Goal: Transaction & Acquisition: Obtain resource

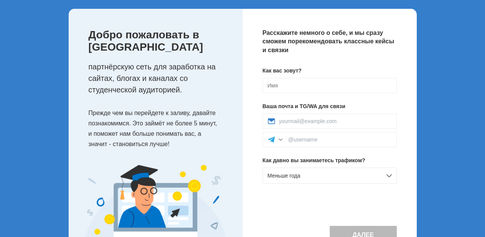
scroll to position [46, 0]
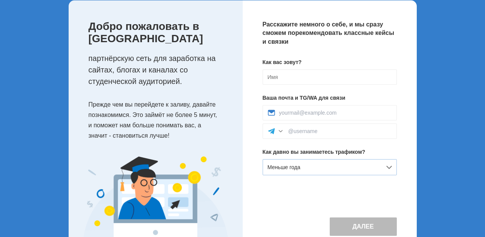
click at [390, 168] on div "Меньше года" at bounding box center [330, 167] width 134 height 16
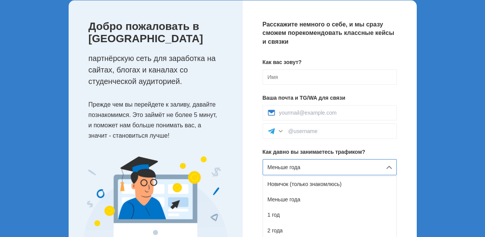
click at [244, 110] on div "Расскажите немного о себе, и мы сразу сможем порекомендовать классные кейсы и с…" at bounding box center [330, 127] width 174 height 255
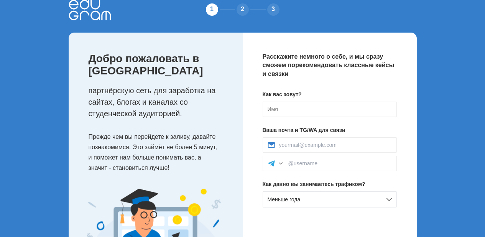
scroll to position [0, 0]
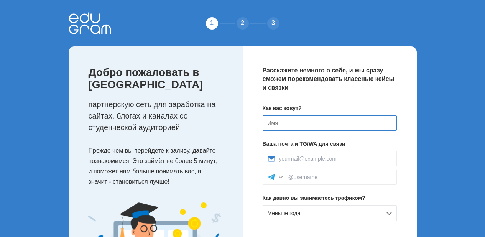
click at [287, 129] on input at bounding box center [330, 122] width 134 height 15
click at [241, 27] on div "2" at bounding box center [242, 23] width 15 height 15
click at [244, 25] on div "2" at bounding box center [242, 23] width 15 height 15
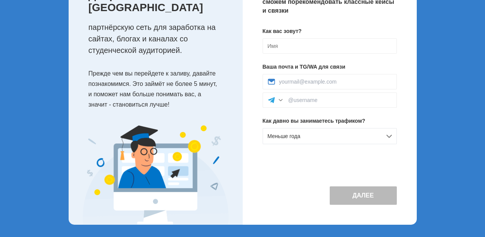
scroll to position [87, 0]
click at [357, 196] on button "Далее" at bounding box center [363, 195] width 67 height 18
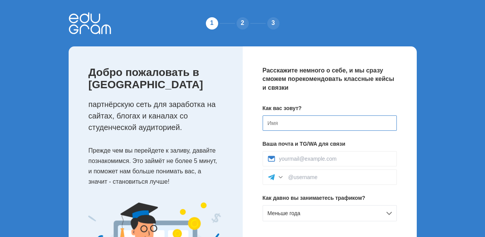
click at [287, 125] on input at bounding box center [330, 122] width 134 height 15
type input "Ф"
type input "Alex"
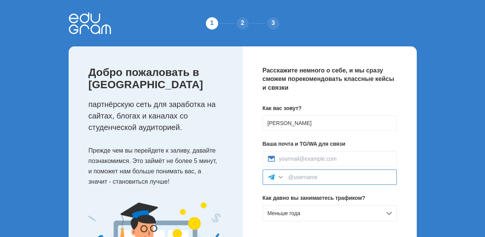
click at [310, 177] on input at bounding box center [340, 177] width 104 height 6
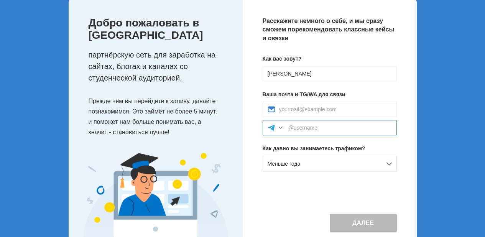
scroll to position [87, 0]
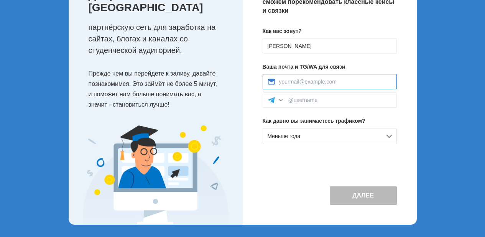
click at [289, 79] on input at bounding box center [335, 82] width 113 height 6
paste input "c33b9P5eKbNAf@nA5"
type input "c33b9P5eKbNAf@nA5"
drag, startPoint x: 340, startPoint y: 71, endPoint x: 259, endPoint y: 71, distance: 80.5
click at [259, 71] on div "Расскажите немного о себе, и мы сразу сможем порекомендовать классные кейсы и с…" at bounding box center [330, 96] width 174 height 255
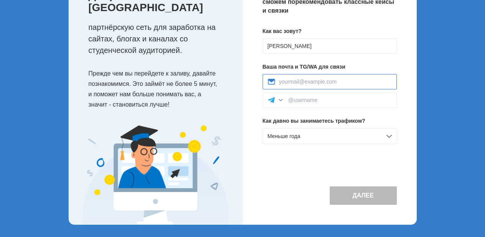
click at [295, 79] on input at bounding box center [335, 82] width 113 height 6
type input "s"
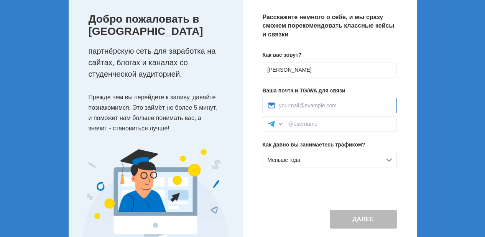
scroll to position [41, 0]
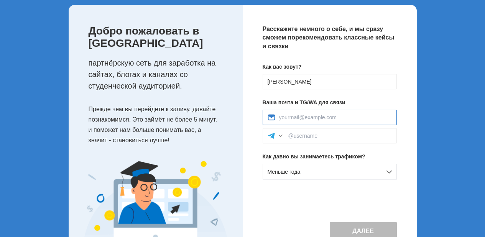
click at [299, 118] on input at bounding box center [335, 117] width 113 height 6
paste input "vcrupr@ya.ru"
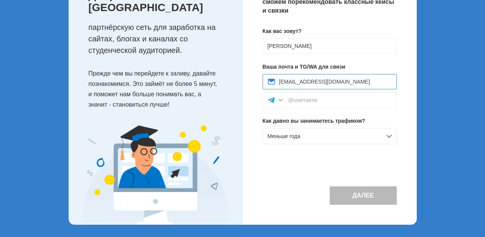
scroll to position [87, 0]
type input "vcrupr@ya.ru"
click at [326, 159] on div "Расскажите немного о себе, и мы сразу сможем порекомендовать классные кейсы и с…" at bounding box center [330, 96] width 174 height 255
click at [377, 128] on div "Меньше года" at bounding box center [330, 136] width 134 height 16
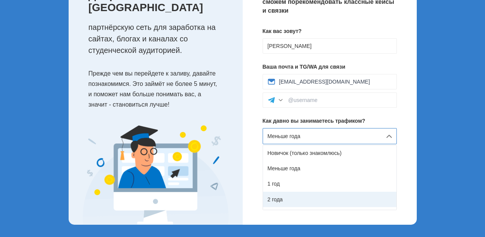
click at [306, 192] on div "2 года" at bounding box center [329, 199] width 133 height 15
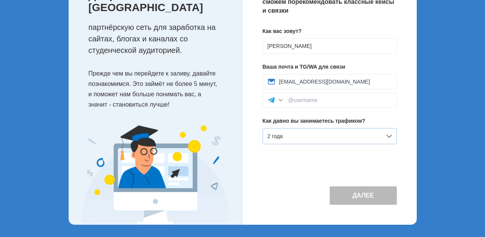
click at [298, 128] on div "2 года" at bounding box center [330, 136] width 134 height 16
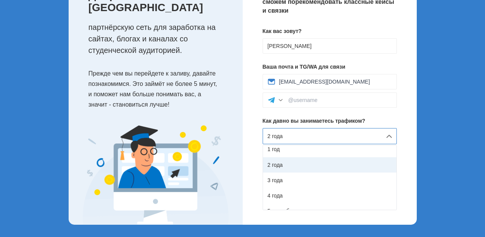
scroll to position [43, 0]
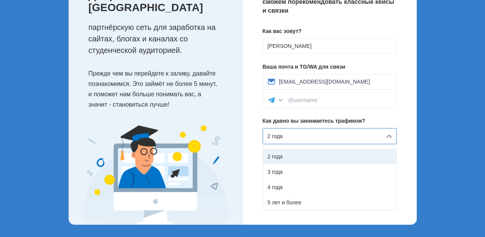
click at [287, 149] on div "2 года" at bounding box center [329, 156] width 133 height 15
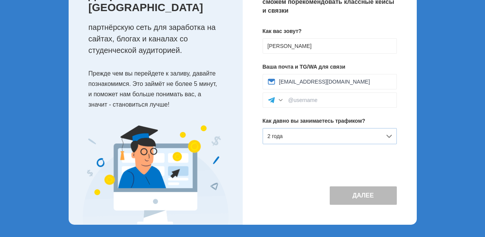
click at [286, 130] on div "2 года" at bounding box center [330, 136] width 134 height 16
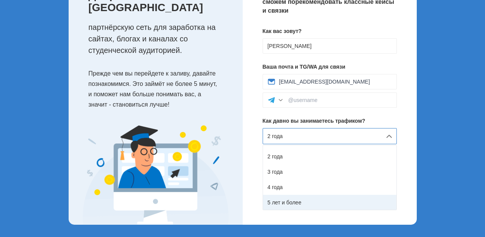
click at [293, 195] on div "5 лет и более" at bounding box center [329, 202] width 133 height 15
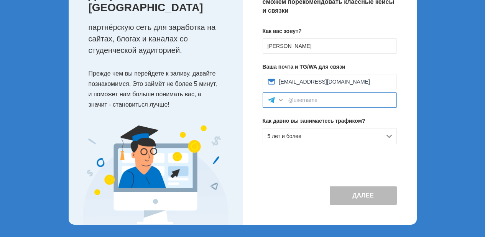
click at [290, 97] on input at bounding box center [340, 100] width 104 height 6
click at [280, 96] on div at bounding box center [281, 100] width 8 height 8
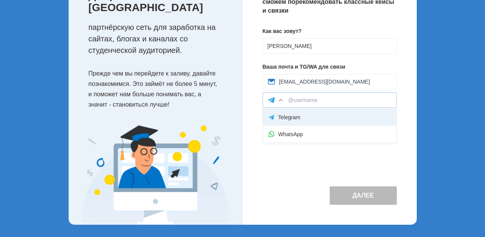
click at [284, 109] on div "Telegram" at bounding box center [329, 117] width 133 height 17
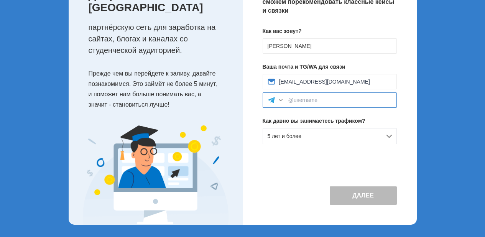
click at [316, 97] on input at bounding box center [340, 100] width 104 height 6
paste input "@alexv1974"
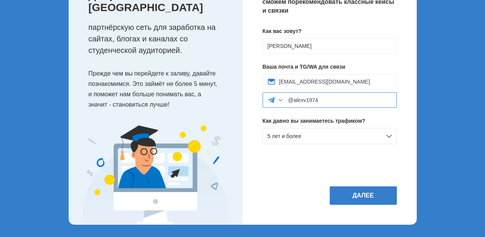
type input "@alexv1974"
click at [292, 151] on div "Расскажите немного о себе, и мы сразу сможем порекомендовать классные кейсы и с…" at bounding box center [330, 96] width 174 height 255
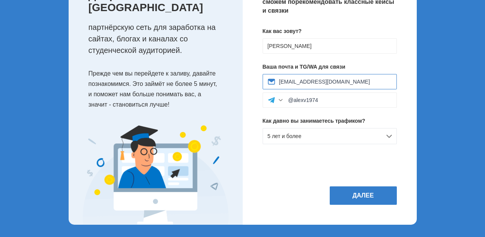
drag, startPoint x: 316, startPoint y: 70, endPoint x: 261, endPoint y: 68, distance: 55.3
click at [261, 68] on div "Расскажите немного о себе, и мы сразу сможем порекомендовать классные кейсы и с…" at bounding box center [330, 96] width 174 height 255
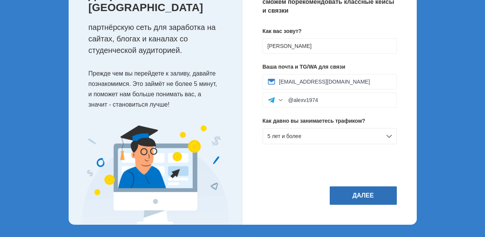
click at [360, 200] on button "Далее" at bounding box center [363, 195] width 67 height 18
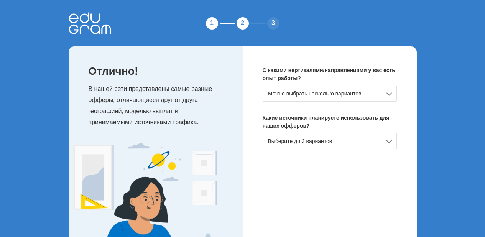
click at [390, 97] on div "Можно выбрать несколько вариантов" at bounding box center [330, 94] width 134 height 16
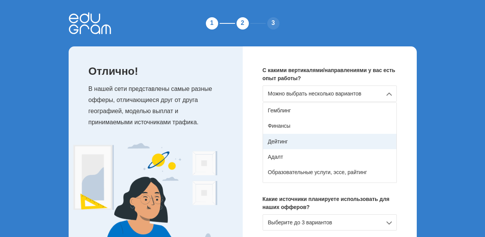
scroll to position [92, 0]
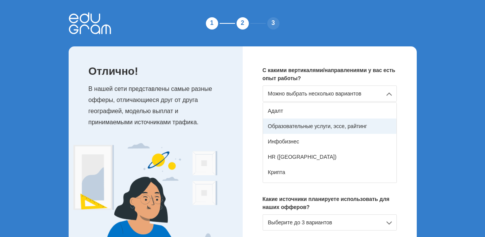
click at [338, 127] on div "Образовательные услуги, эссе, райтинг" at bounding box center [329, 126] width 133 height 15
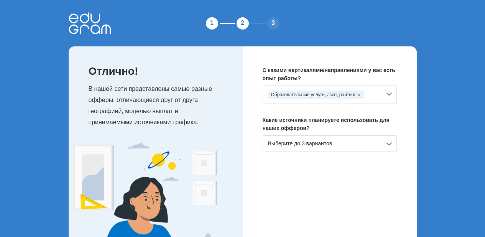
click at [389, 95] on div "Образовательные услуги, эссе, райтинг" at bounding box center [330, 95] width 134 height 18
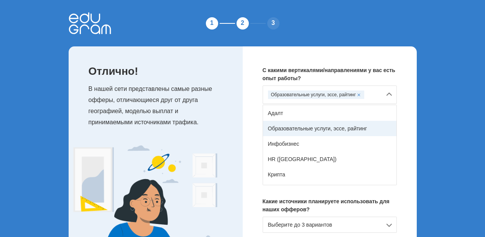
click at [340, 125] on div "Образовательные услуги, эссе, райтинг" at bounding box center [329, 128] width 133 height 15
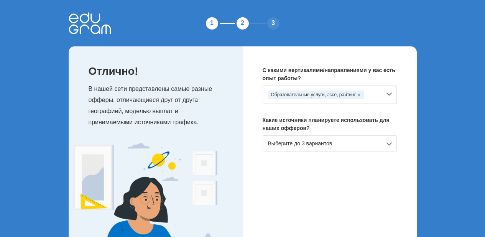
click at [387, 94] on div "Образовательные услуги, эссе, райтинг" at bounding box center [330, 95] width 134 height 18
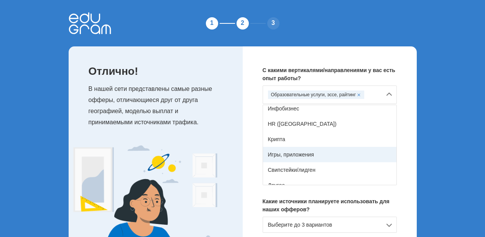
scroll to position [135, 0]
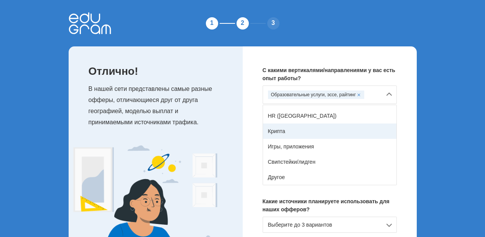
click at [323, 130] on div "Крипта" at bounding box center [329, 131] width 133 height 15
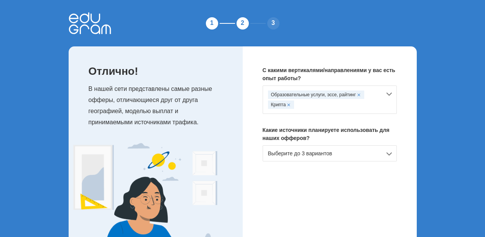
click at [387, 154] on div "Выберите до 3 вариантов" at bounding box center [330, 153] width 134 height 16
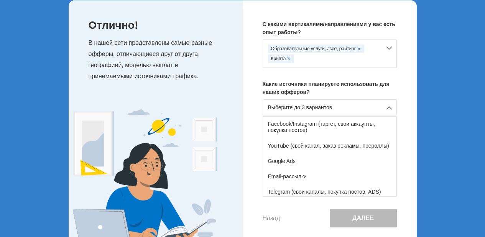
scroll to position [0, 0]
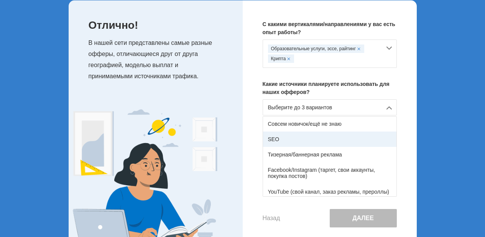
click at [322, 138] on div "SEO" at bounding box center [329, 139] width 133 height 15
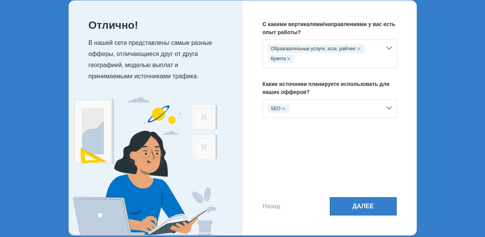
click at [361, 112] on div "SEO" at bounding box center [324, 108] width 113 height 8
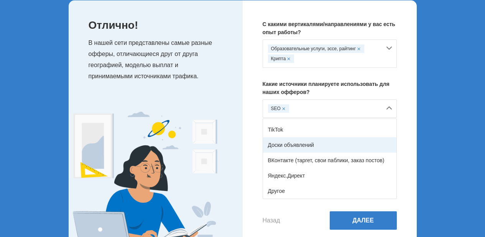
scroll to position [138, 0]
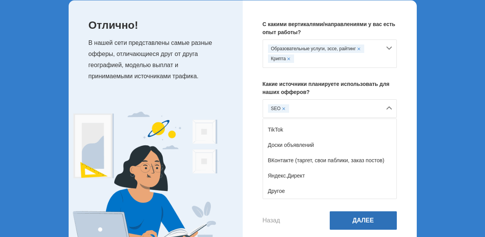
click at [356, 220] on button "Далее" at bounding box center [363, 220] width 67 height 18
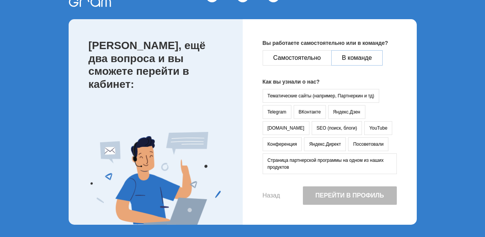
click at [370, 56] on button "В команде" at bounding box center [356, 57] width 51 height 15
click at [310, 121] on button "vc.ru" at bounding box center [286, 128] width 47 height 14
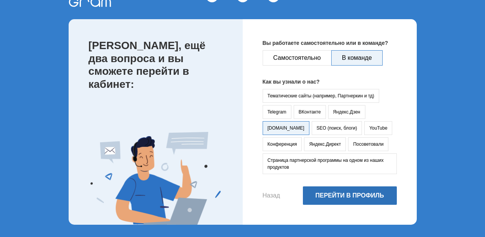
click at [354, 197] on button "Перейти в профиль" at bounding box center [350, 195] width 94 height 18
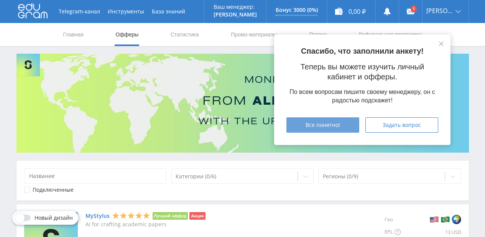
click at [337, 125] on span "Все понятно!" at bounding box center [323, 125] width 35 height 6
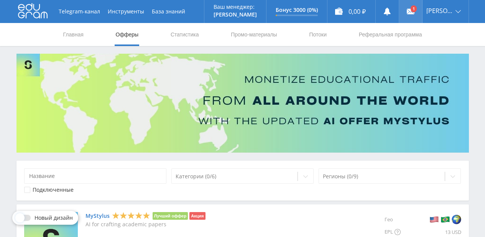
click at [422, 9] on link at bounding box center [410, 11] width 23 height 23
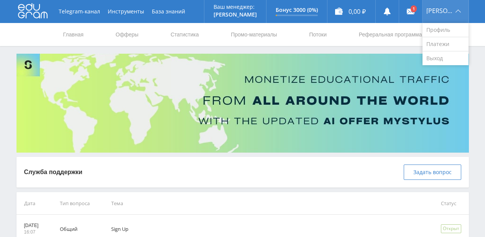
click at [458, 11] on div "[PERSON_NAME]" at bounding box center [446, 11] width 46 height 23
click at [449, 43] on link "Платежи" at bounding box center [446, 44] width 46 height 14
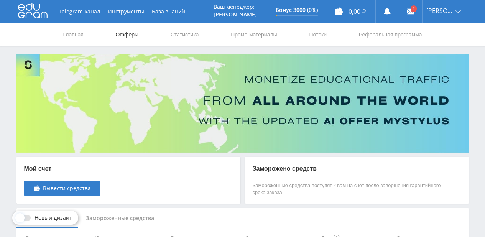
click at [126, 36] on link "Офферы" at bounding box center [127, 34] width 25 height 23
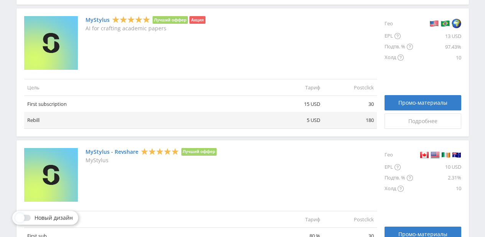
scroll to position [155, 0]
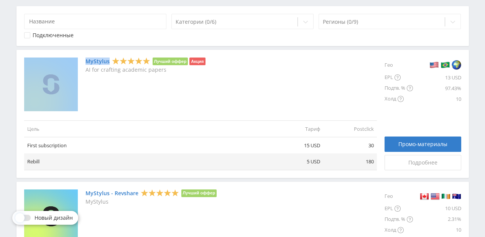
drag, startPoint x: 81, startPoint y: 60, endPoint x: 109, endPoint y: 62, distance: 28.4
click at [109, 62] on div "MyStylus Лучший оффер Акция AI for crafting academic papers" at bounding box center [200, 85] width 353 height 54
copy div "MyStylus"
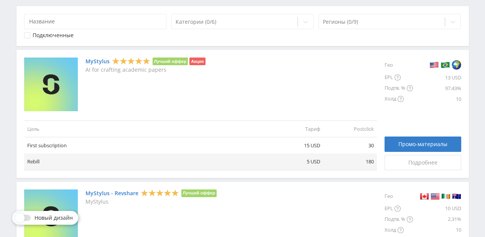
click at [217, 95] on div "MyStylus Лучший оффер Акция AI for crafting academic papers" at bounding box center [200, 85] width 353 height 54
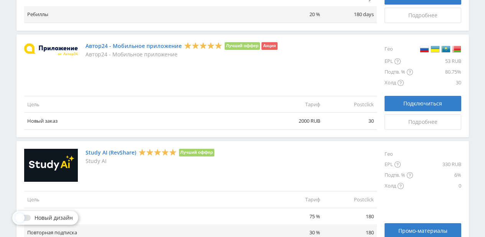
scroll to position [952, 0]
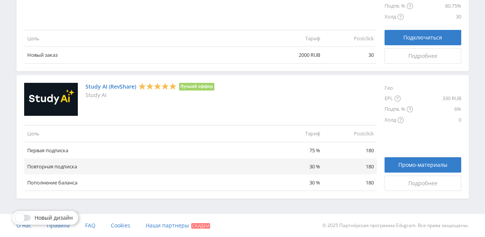
click at [28, 217] on div at bounding box center [24, 218] width 14 height 6
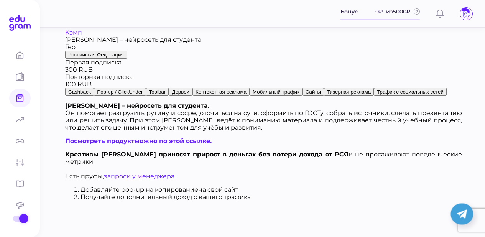
scroll to position [2034, 0]
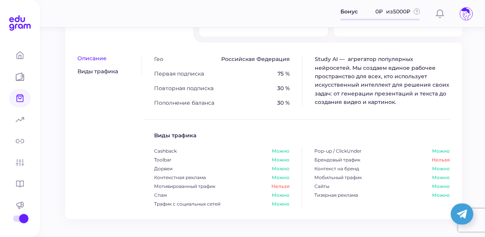
scroll to position [178, 0]
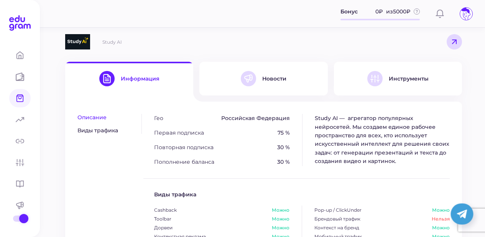
click at [275, 73] on div "Новости" at bounding box center [264, 78] width 46 height 15
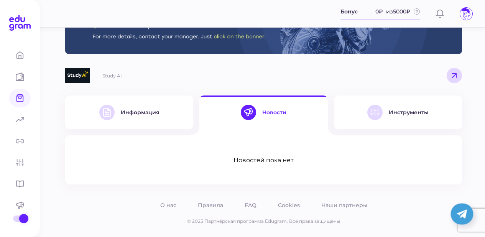
click at [394, 115] on div "Инструменты" at bounding box center [409, 112] width 40 height 7
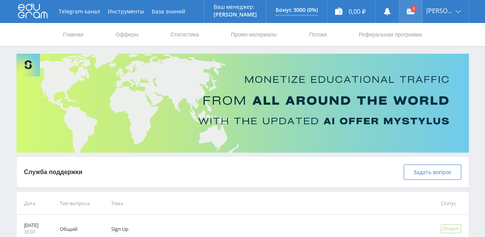
click at [422, 11] on link at bounding box center [410, 11] width 23 height 23
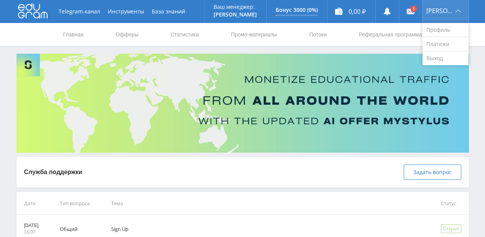
click at [443, 13] on span "Alex" at bounding box center [440, 11] width 27 height 6
click at [443, 45] on link "Платежи" at bounding box center [446, 44] width 46 height 14
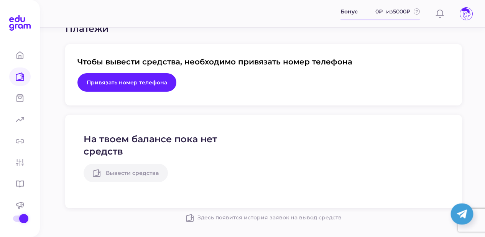
scroll to position [140, 0]
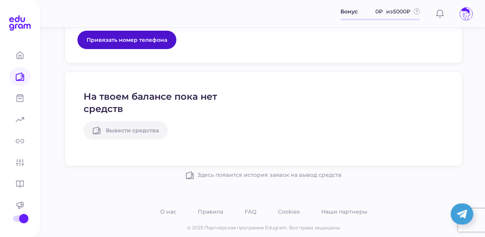
click at [148, 41] on span "Привязать номер телефона" at bounding box center [127, 39] width 81 height 7
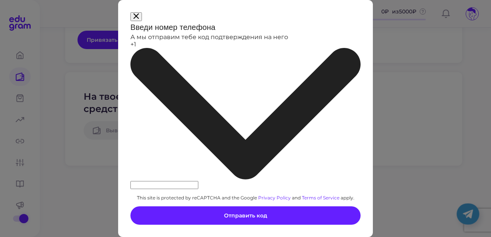
click at [170, 116] on div "+1" at bounding box center [245, 111] width 230 height 140
click at [142, 21] on button at bounding box center [136, 16] width 12 height 9
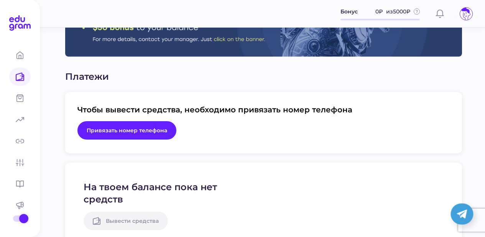
scroll to position [0, 0]
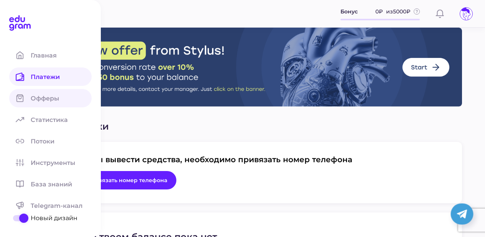
click at [59, 96] on span "Офферы" at bounding box center [50, 98] width 38 height 7
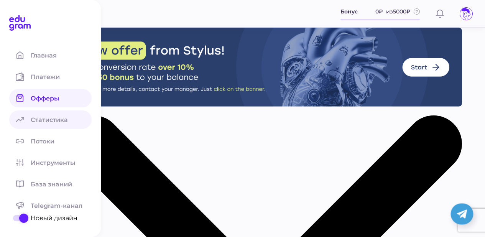
click at [51, 124] on link "Статистика" at bounding box center [50, 119] width 82 height 18
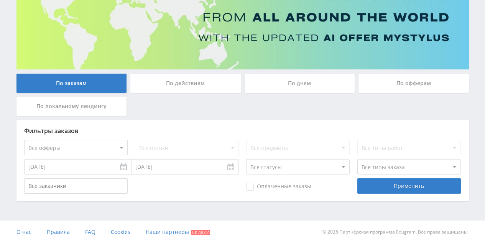
scroll to position [90, 0]
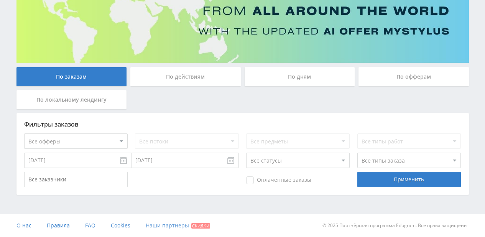
click at [161, 227] on span "Наши партнеры" at bounding box center [167, 225] width 43 height 7
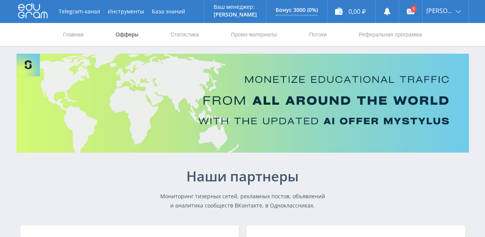
click at [126, 37] on link "Офферы" at bounding box center [127, 34] width 25 height 23
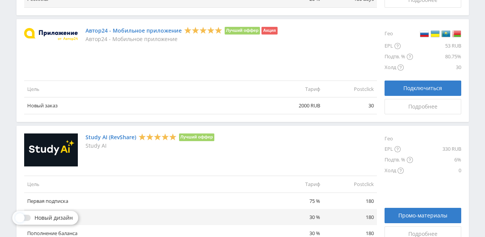
scroll to position [952, 0]
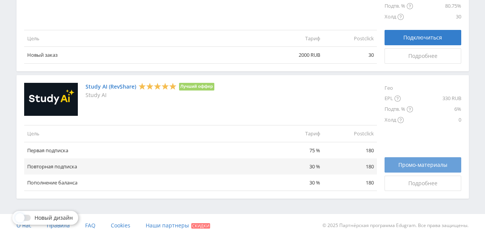
click at [427, 164] on span "Промо-материалы" at bounding box center [423, 165] width 49 height 6
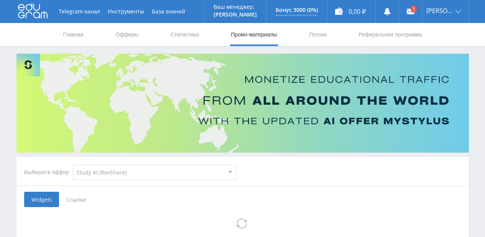
select select "376"
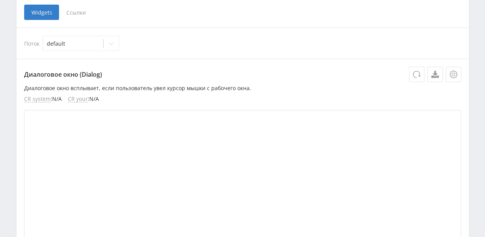
scroll to position [180, 0]
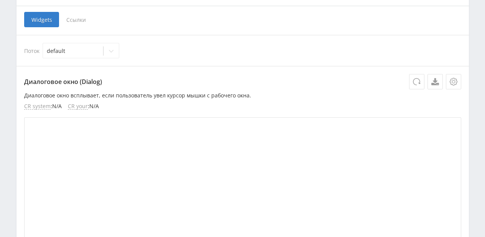
click at [77, 20] on span "Ссылки" at bounding box center [76, 19] width 34 height 15
click at [0, 0] on input "Ссылки" at bounding box center [0, 0] width 0 height 0
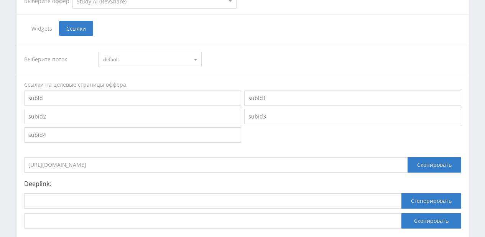
scroll to position [132, 0]
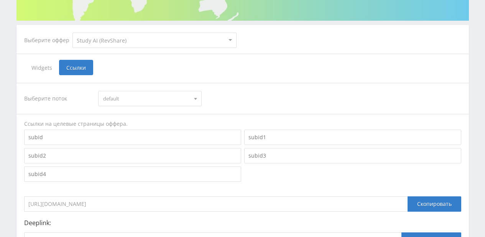
click at [232, 40] on select "MyStylus MyStylus - Revshare Кэмп Studybay Автор24 Studybay [GEOGRAPHIC_DATA] S…" at bounding box center [154, 40] width 164 height 15
click at [72, 33] on select "MyStylus MyStylus - Revshare Кэмп Studybay Автор24 Studybay [GEOGRAPHIC_DATA] S…" at bounding box center [154, 40] width 164 height 15
click at [44, 67] on span "Widgets" at bounding box center [41, 67] width 35 height 15
click at [0, 0] on input "Widgets" at bounding box center [0, 0] width 0 height 0
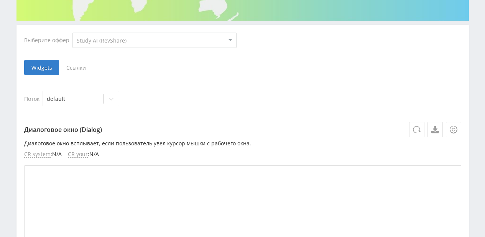
click at [70, 68] on span "Ссылки" at bounding box center [76, 67] width 34 height 15
click at [0, 0] on input "Ссылки" at bounding box center [0, 0] width 0 height 0
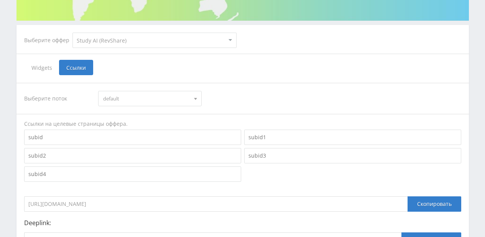
click at [112, 206] on input "[URL][DOMAIN_NAME]" at bounding box center [216, 203] width 384 height 15
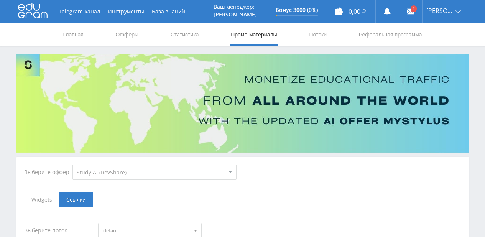
scroll to position [224, 0]
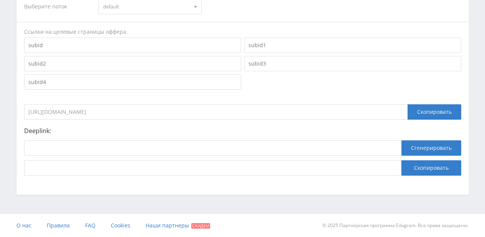
click at [188, 130] on p "Deeplink:" at bounding box center [242, 130] width 437 height 7
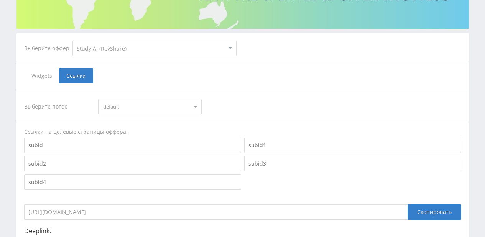
scroll to position [79, 0]
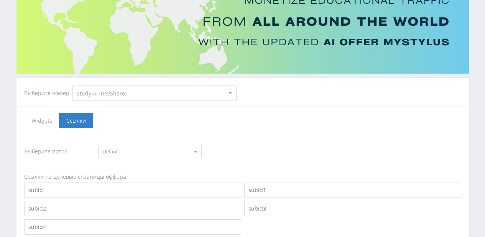
click at [41, 120] on span "Widgets" at bounding box center [41, 120] width 35 height 15
click at [0, 0] on input "Widgets" at bounding box center [0, 0] width 0 height 0
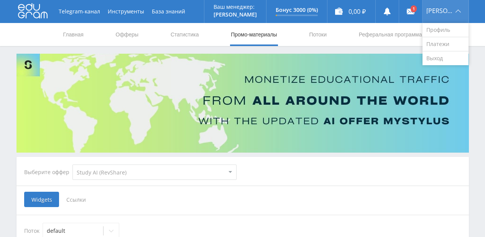
click at [441, 12] on span "[PERSON_NAME]" at bounding box center [440, 11] width 27 height 6
click at [445, 33] on link "Профиль" at bounding box center [446, 30] width 46 height 14
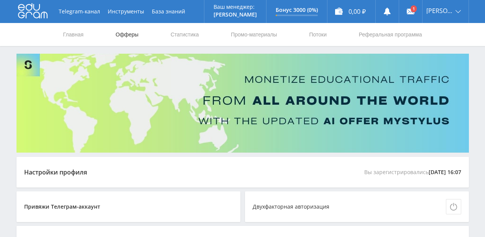
click at [125, 37] on link "Офферы" at bounding box center [127, 34] width 25 height 23
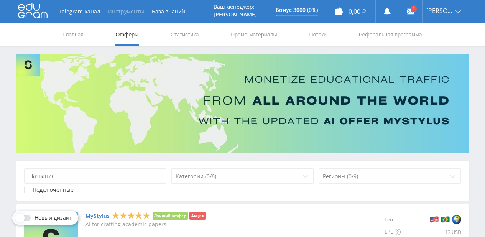
click at [124, 13] on button "Инструменты" at bounding box center [126, 11] width 44 height 23
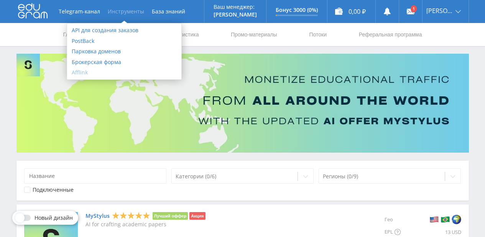
click at [78, 71] on link "Afflink" at bounding box center [124, 72] width 114 height 11
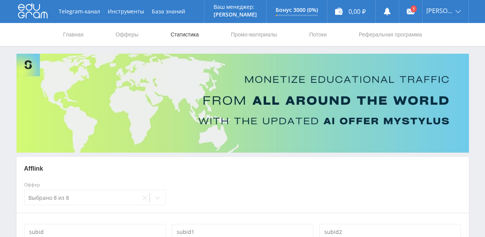
click at [181, 36] on link "Статистика" at bounding box center [185, 34] width 30 height 23
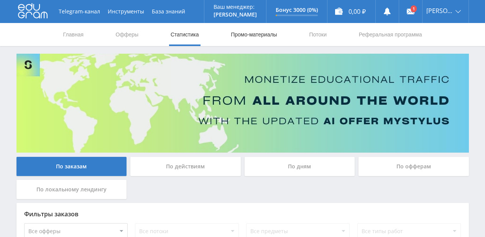
click at [253, 38] on link "Промо-материалы" at bounding box center [254, 34] width 48 height 23
select select "376"
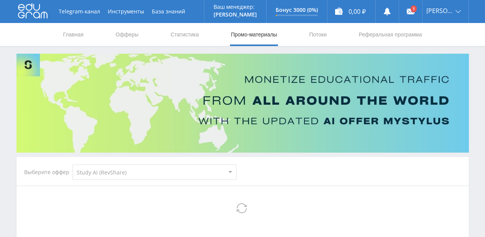
select select "376"
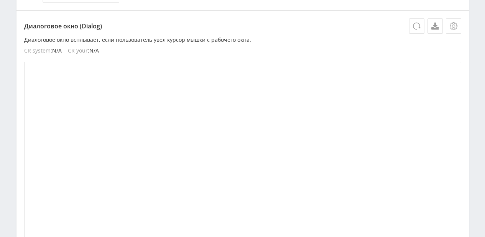
scroll to position [105, 0]
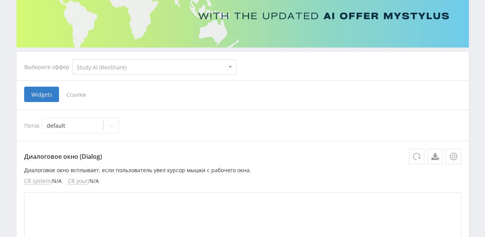
click at [76, 91] on span "Ссылки" at bounding box center [76, 94] width 34 height 15
click at [0, 0] on input "Ссылки" at bounding box center [0, 0] width 0 height 0
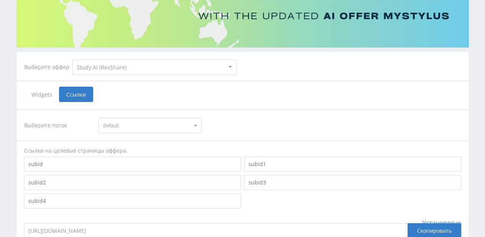
scroll to position [197, 0]
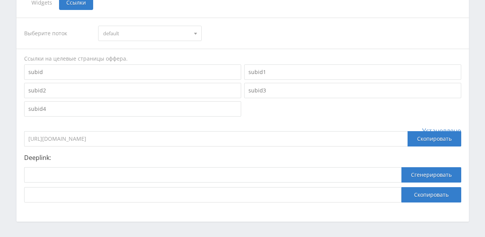
click at [196, 35] on span at bounding box center [195, 35] width 3 height 4
click at [268, 32] on div "Выберите поток default default" at bounding box center [242, 33] width 437 height 15
click at [142, 72] on input at bounding box center [132, 71] width 217 height 15
click at [161, 142] on input "[URL][DOMAIN_NAME]" at bounding box center [216, 138] width 384 height 15
click at [429, 175] on button "Сгенерировать" at bounding box center [432, 174] width 60 height 15
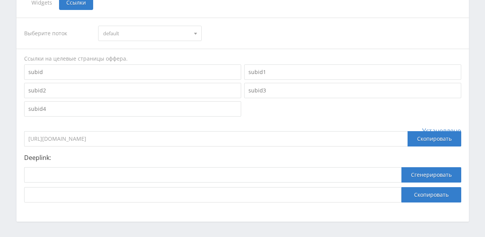
drag, startPoint x: 151, startPoint y: 141, endPoint x: 14, endPoint y: 139, distance: 137.7
click at [14, 139] on div "Выберите оффер MyStylus MyStylus - Revshare Кэмп Studybay Автор24 Studybay [GEO…" at bounding box center [243, 39] width 460 height 365
click at [67, 69] on input at bounding box center [132, 71] width 217 height 15
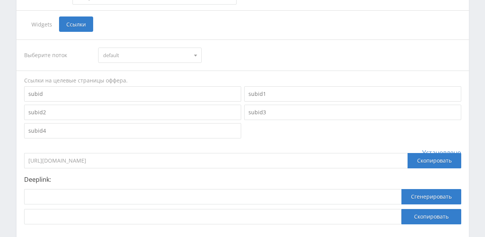
scroll to position [224, 0]
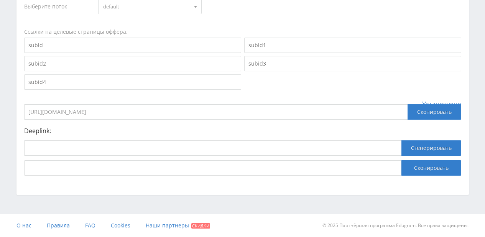
drag, startPoint x: 171, startPoint y: 112, endPoint x: 78, endPoint y: 114, distance: 92.5
click at [128, 112] on input "[URL][DOMAIN_NAME]" at bounding box center [216, 111] width 384 height 15
click at [74, 114] on input "[URL][DOMAIN_NAME]" at bounding box center [216, 111] width 384 height 15
click at [175, 109] on input "[URL][DOMAIN_NAME]" at bounding box center [216, 111] width 384 height 15
click at [74, 148] on input at bounding box center [212, 147] width 377 height 15
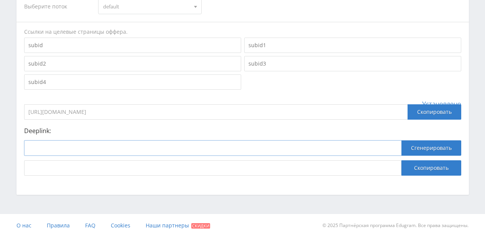
paste input "[URL][DOMAIN_NAME]"
type input "[URL][DOMAIN_NAME]"
drag, startPoint x: 76, startPoint y: 149, endPoint x: 0, endPoint y: 148, distance: 76.3
click at [0, 148] on div "Telegram-канал Инструменты База знаний Ваш менеджер: [PERSON_NAME] Online @edug…" at bounding box center [242, 6] width 485 height 461
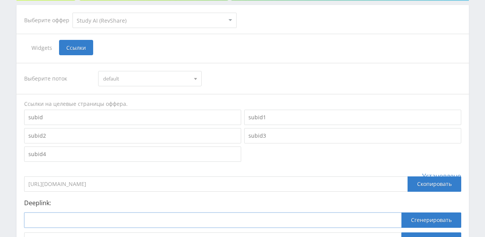
scroll to position [132, 0]
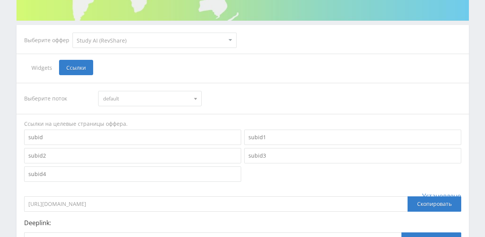
click at [172, 34] on select "MyStylus MyStylus - Revshare Кэмп Studybay Автор24 Studybay [GEOGRAPHIC_DATA] S…" at bounding box center [154, 40] width 164 height 15
click at [171, 97] on span "default" at bounding box center [146, 98] width 87 height 15
click at [43, 71] on span "Widgets" at bounding box center [41, 67] width 35 height 15
click at [0, 0] on input "Widgets" at bounding box center [0, 0] width 0 height 0
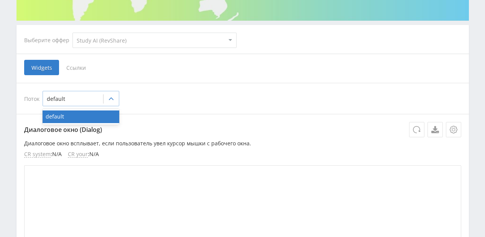
click at [115, 99] on div at bounding box center [111, 98] width 15 height 15
click at [81, 70] on span "Ссылки" at bounding box center [76, 67] width 34 height 15
click at [0, 0] on input "Ссылки" at bounding box center [0, 0] width 0 height 0
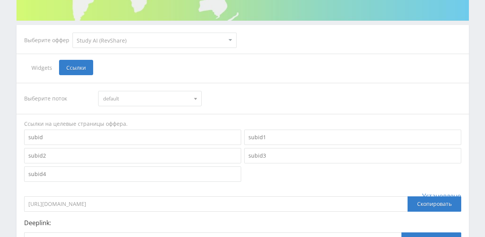
click at [193, 102] on div at bounding box center [196, 98] width 12 height 15
click at [122, 86] on div "Выберите поток default default Ссылки на целевые страницы оффера. Установлено […" at bounding box center [242, 175] width 437 height 185
click at [230, 42] on select "MyStylus MyStylus - Revshare Кэмп Studybay Автор24 Studybay [GEOGRAPHIC_DATA] S…" at bounding box center [154, 40] width 164 height 15
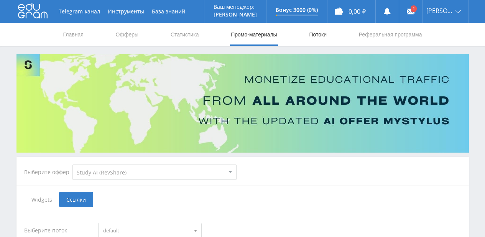
click at [318, 33] on link "Потоки" at bounding box center [317, 34] width 19 height 23
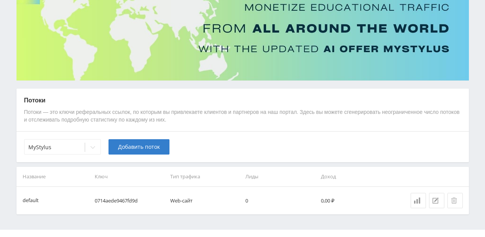
scroll to position [87, 0]
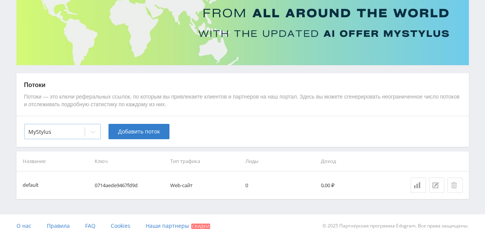
click at [91, 130] on icon at bounding box center [93, 132] width 6 height 6
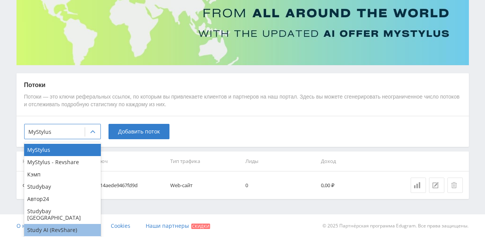
click at [49, 224] on div "Study AI (RevShare)" at bounding box center [62, 230] width 77 height 12
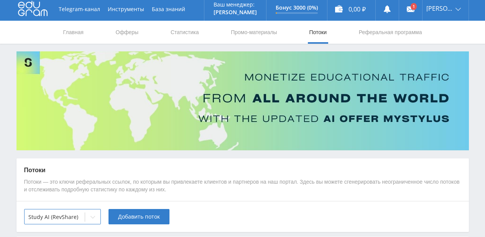
scroll to position [0, 0]
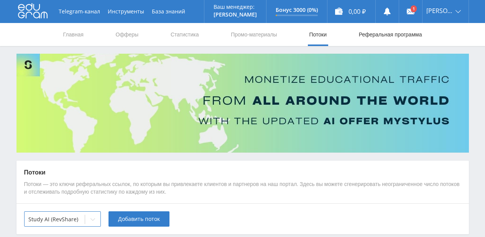
click at [386, 30] on link "Реферальная программа" at bounding box center [390, 34] width 65 height 23
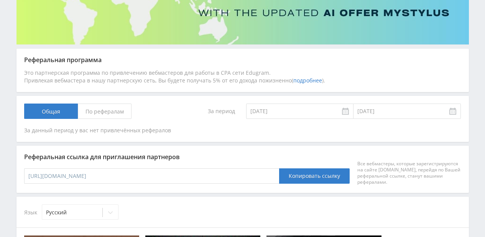
scroll to position [147, 0]
